Goal: Information Seeking & Learning: Learn about a topic

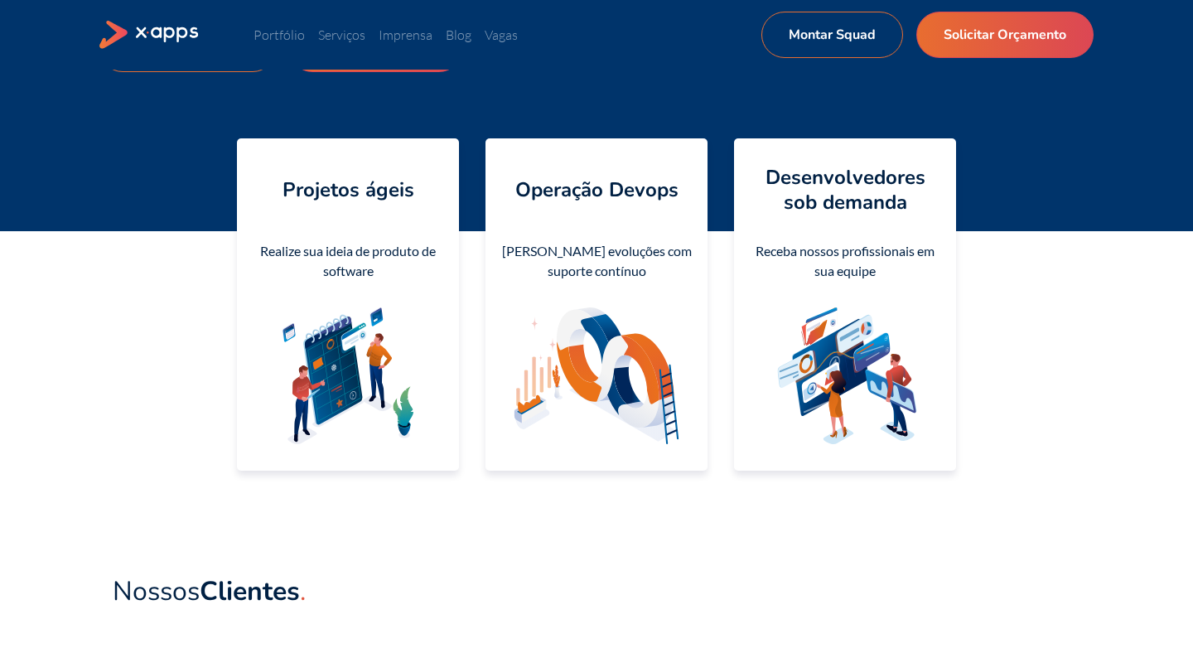
scroll to position [260, 0]
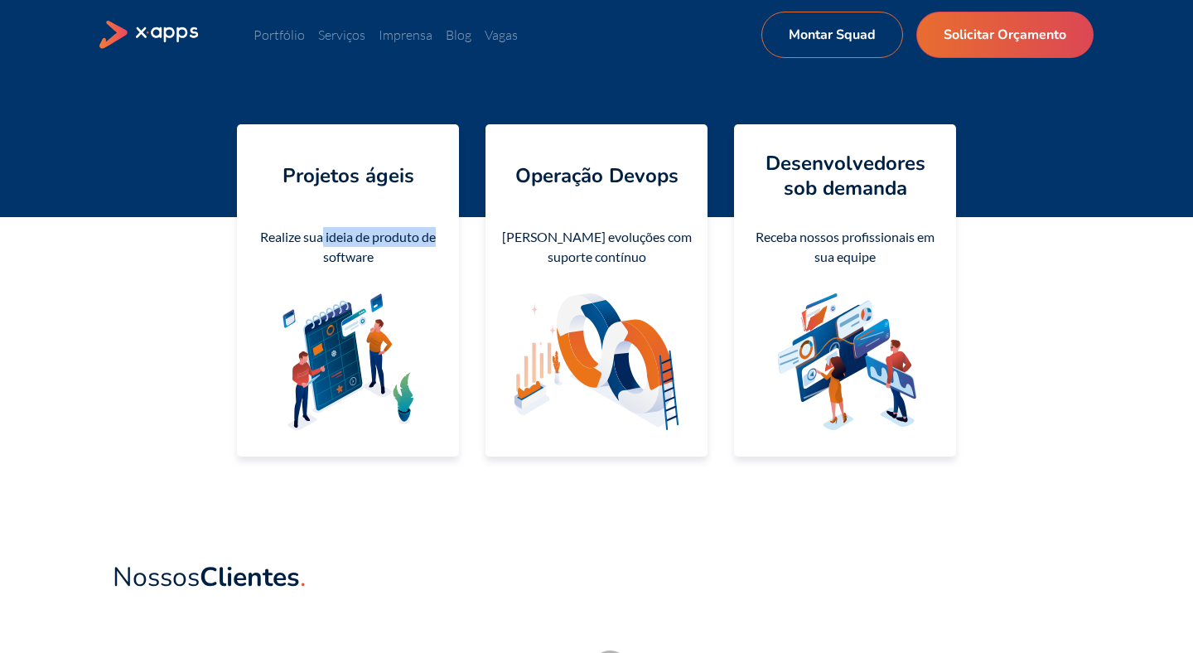
drag, startPoint x: 320, startPoint y: 238, endPoint x: 446, endPoint y: 236, distance: 126.0
click at [446, 236] on div "Projetos ágeis Realize sua ideia de produto de software" at bounding box center [348, 290] width 222 height 332
click at [574, 203] on div "Operação Devops Lance evoluções com suporte contínuo" at bounding box center [597, 290] width 222 height 332
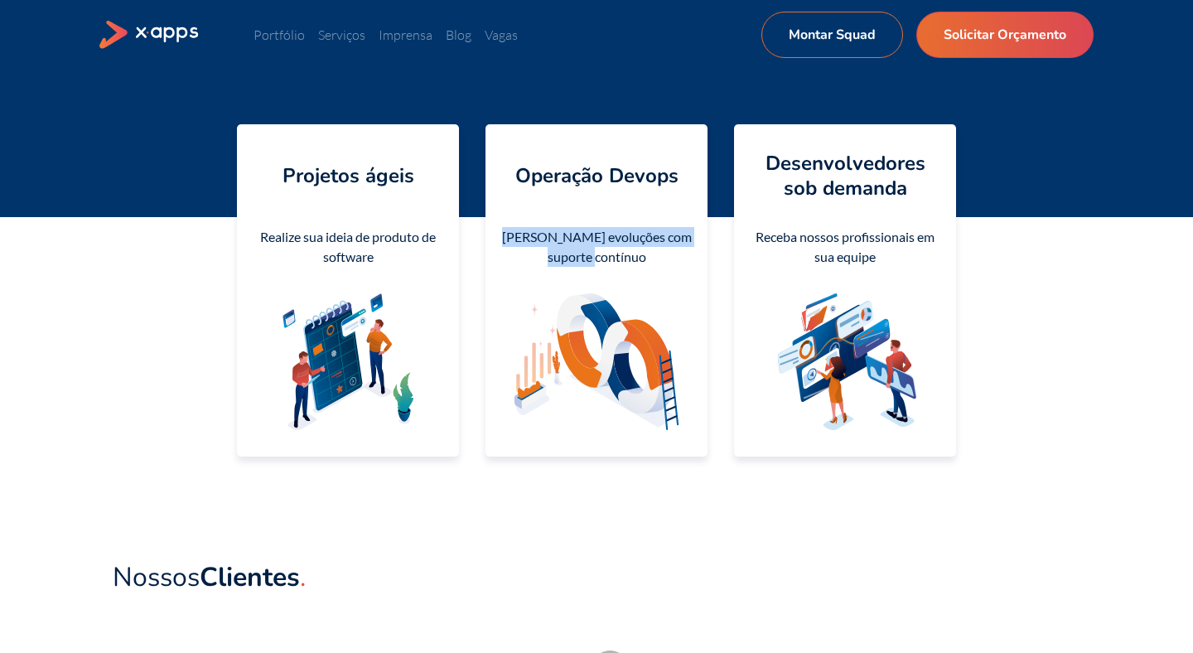
drag, startPoint x: 511, startPoint y: 236, endPoint x: 649, endPoint y: 249, distance: 138.1
click at [650, 250] on div "[PERSON_NAME] evoluções com suporte contínuo" at bounding box center [597, 247] width 196 height 40
click at [670, 260] on div "[PERSON_NAME] evoluções com suporte contínuo" at bounding box center [597, 247] width 196 height 40
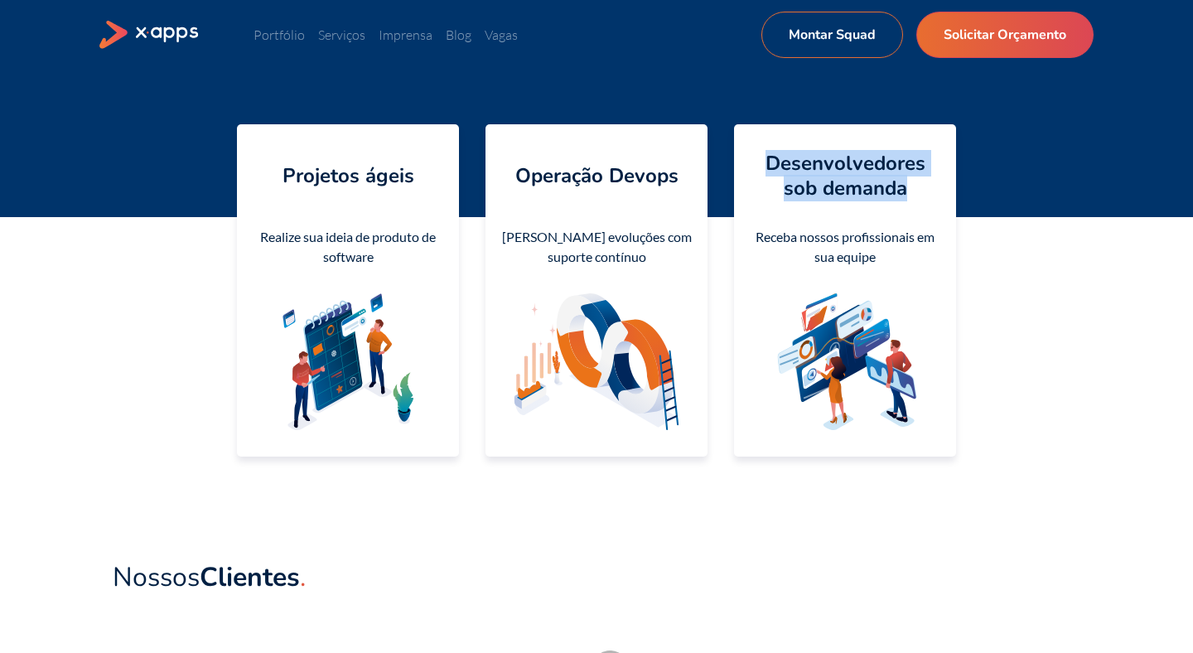
drag, startPoint x: 914, startPoint y: 186, endPoint x: 753, endPoint y: 155, distance: 163.8
click at [753, 155] on h4 "Desenvolvedores sob demanda" at bounding box center [845, 176] width 196 height 50
click at [756, 172] on h4 "Desenvolvedores sob demanda" at bounding box center [845, 176] width 196 height 50
drag, startPoint x: 888, startPoint y: 259, endPoint x: 761, endPoint y: 154, distance: 164.9
click at [761, 154] on div "Desenvolvedores sob demanda Receba nossos profissionais em sua equipe" at bounding box center [845, 290] width 222 height 332
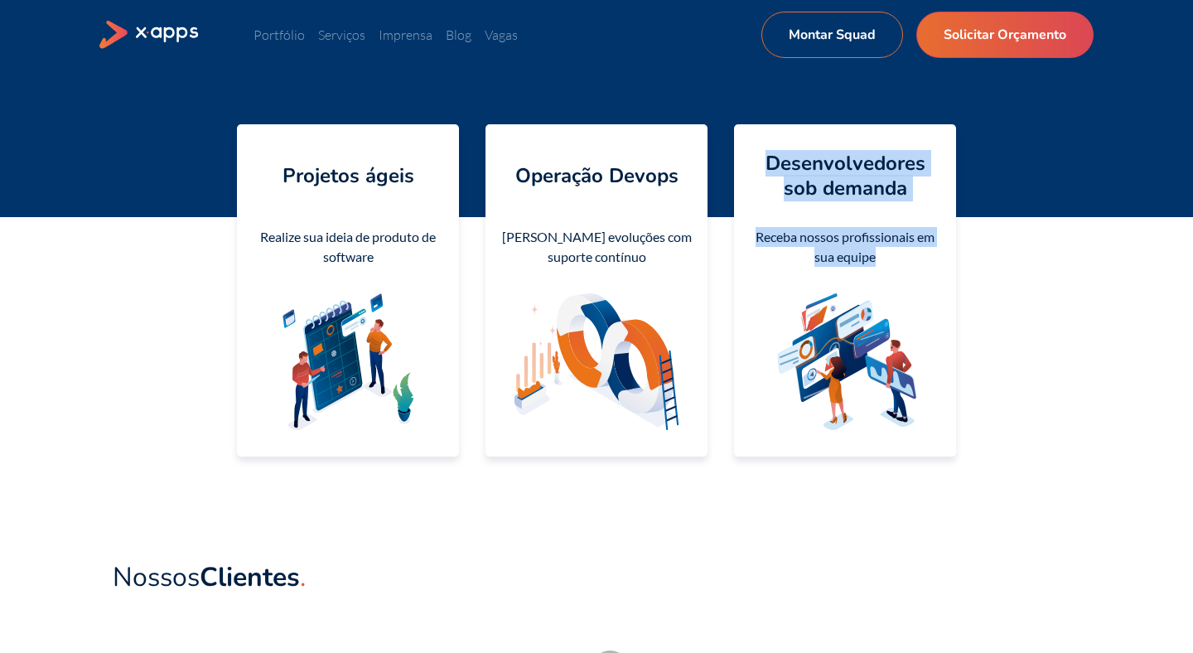
click at [761, 188] on h4 "Desenvolvedores sob demanda" at bounding box center [845, 176] width 196 height 50
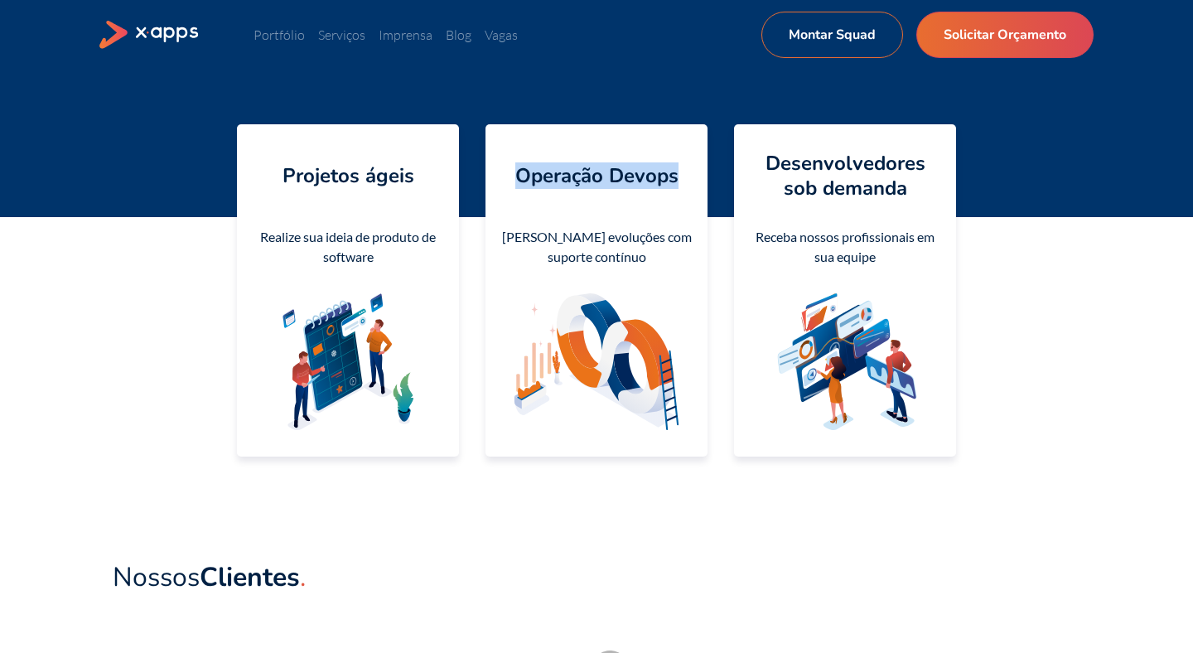
drag, startPoint x: 518, startPoint y: 171, endPoint x: 681, endPoint y: 179, distance: 163.4
click at [681, 179] on div "Operação Devops" at bounding box center [597, 176] width 196 height 50
click at [546, 201] on div "Operação Devops Lance evoluções com suporte contínuo" at bounding box center [597, 290] width 222 height 332
